Goal: Information Seeking & Learning: Learn about a topic

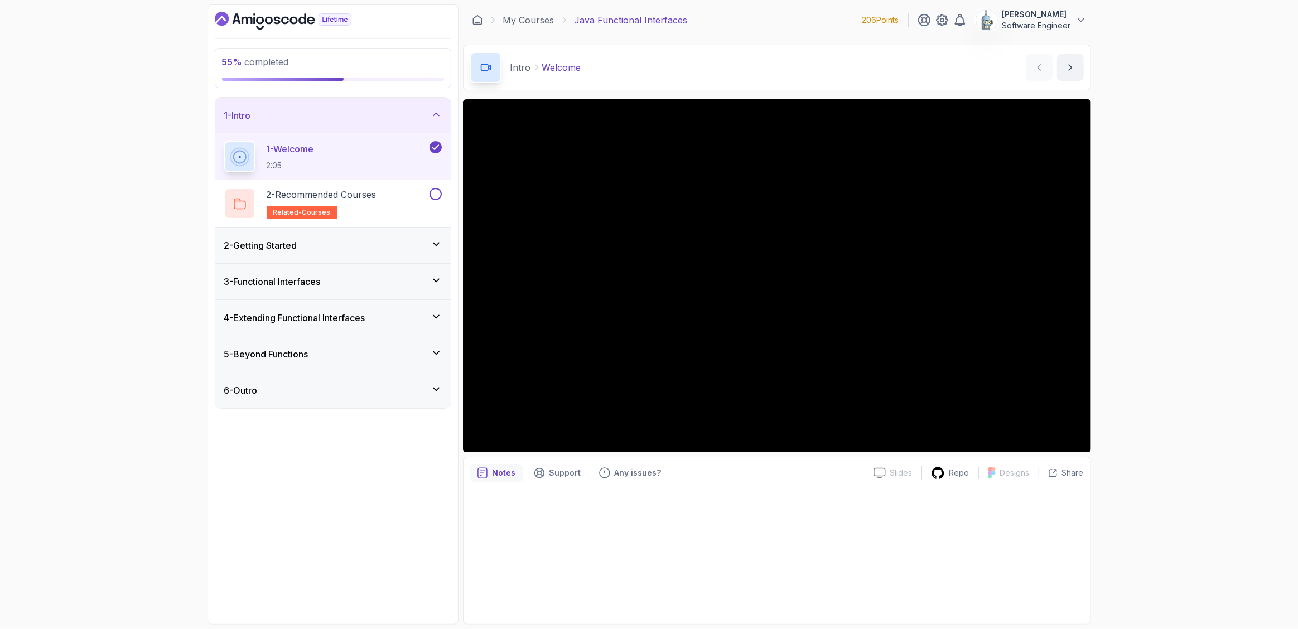
click at [420, 283] on div "3 - Functional Interfaces" at bounding box center [333, 281] width 218 height 13
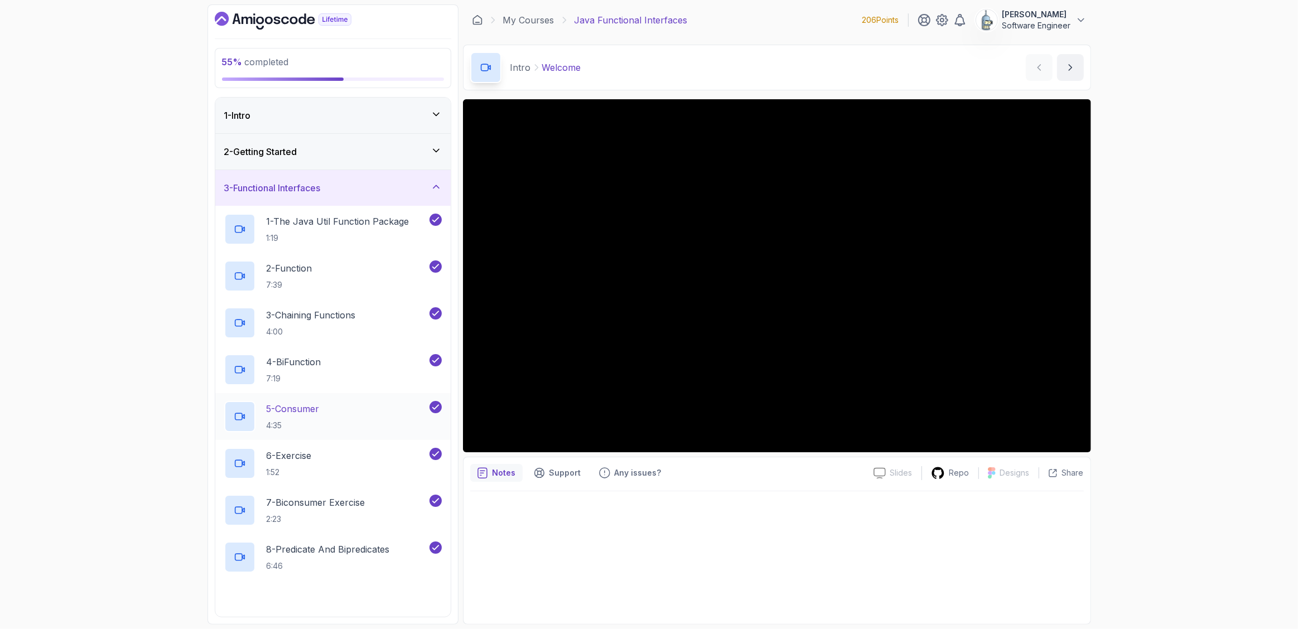
scroll to position [212, 0]
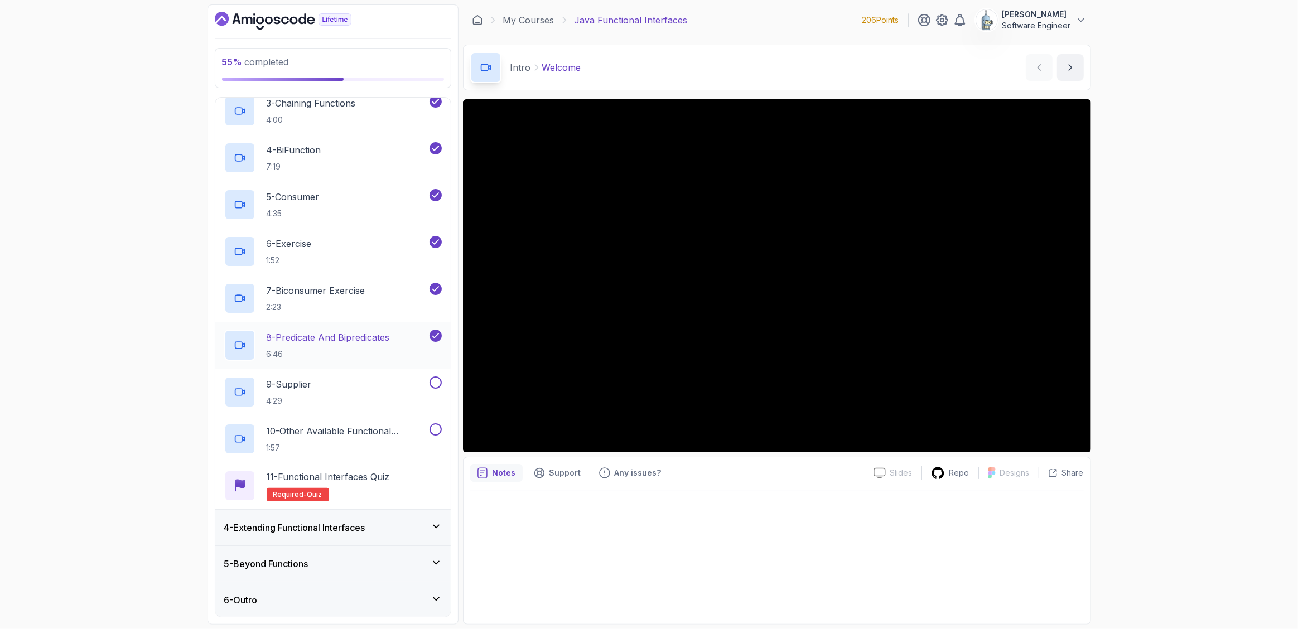
click at [373, 338] on p "8 - Predicate And Bipredicates" at bounding box center [328, 337] width 123 height 13
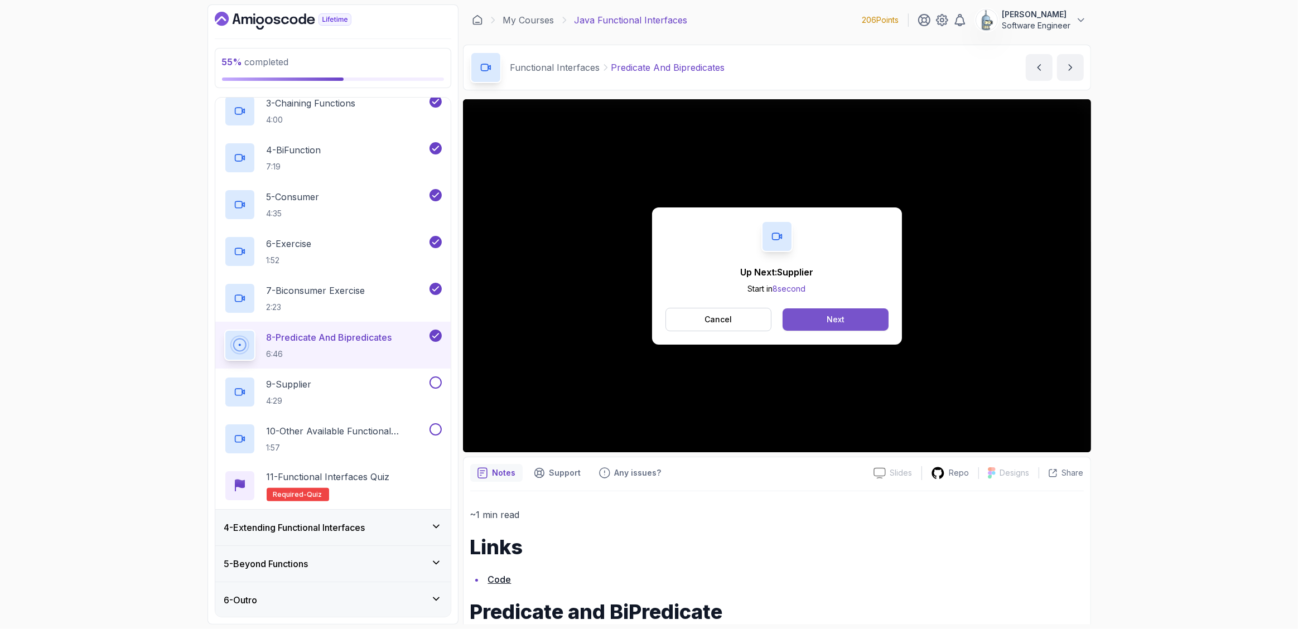
click at [847, 315] on button "Next" at bounding box center [835, 320] width 105 height 22
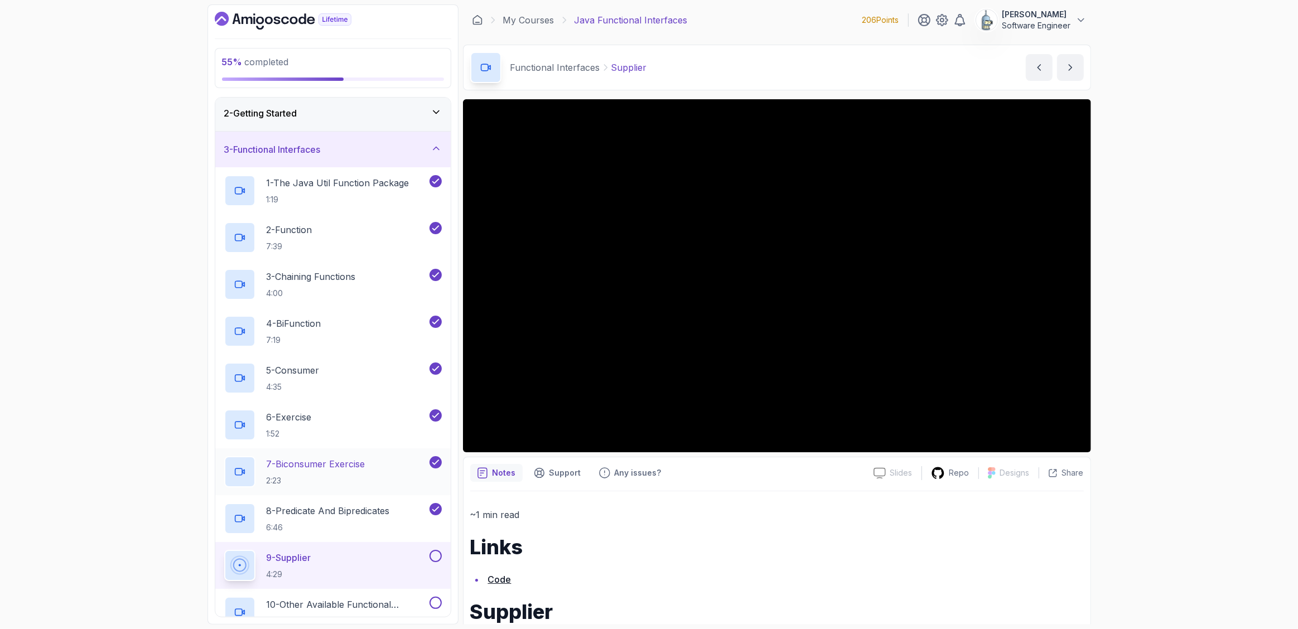
scroll to position [151, 0]
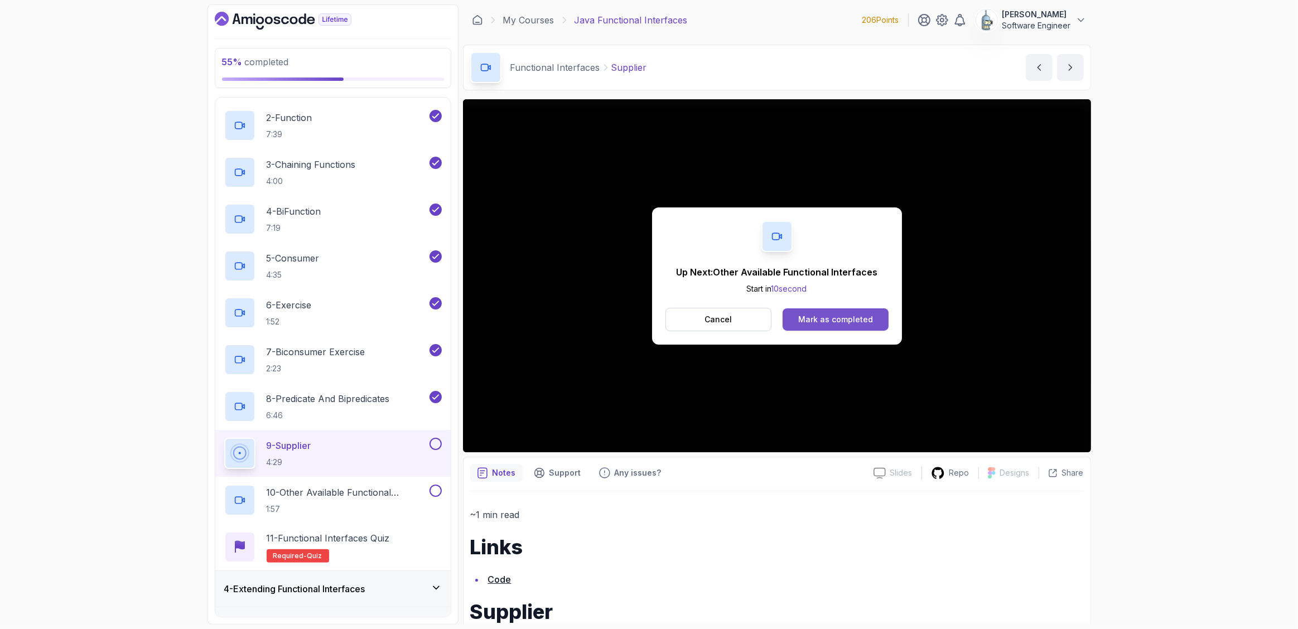
click at [857, 312] on button "Mark as completed" at bounding box center [835, 320] width 105 height 22
